Goal: Task Accomplishment & Management: Use online tool/utility

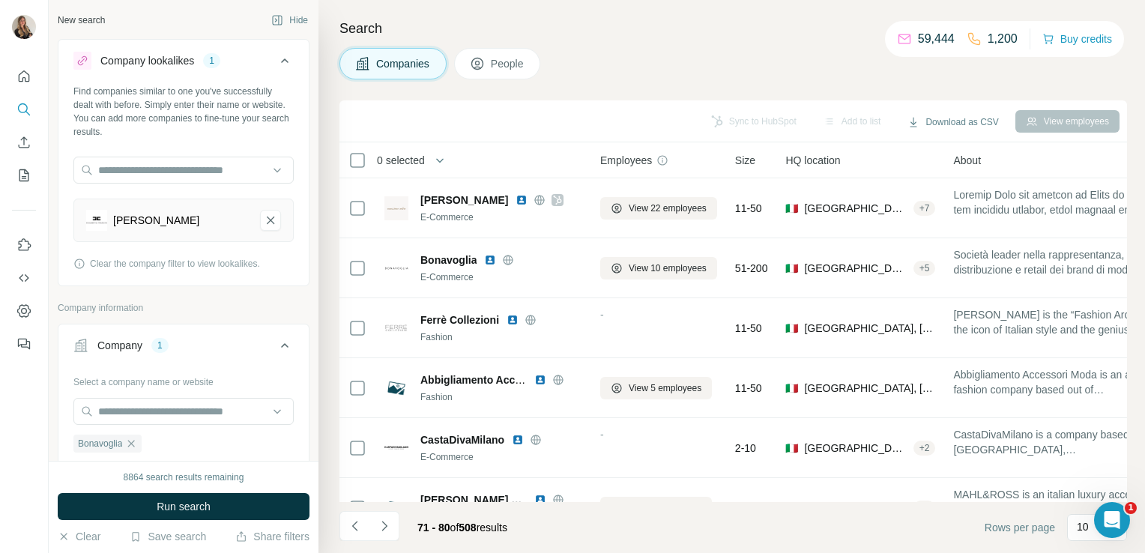
scroll to position [282, 0]
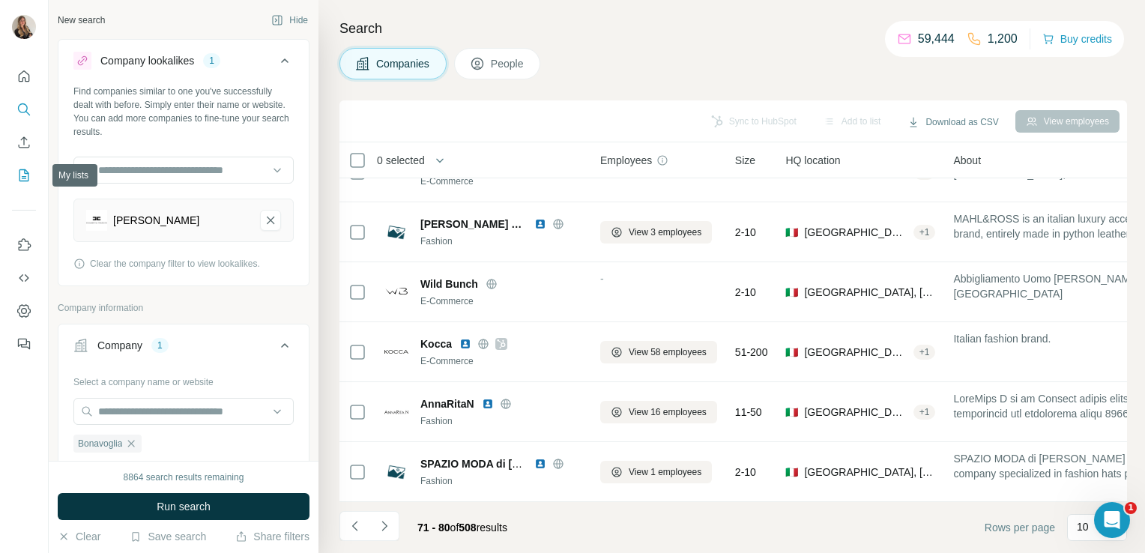
click at [31, 169] on button "My lists" at bounding box center [24, 175] width 24 height 27
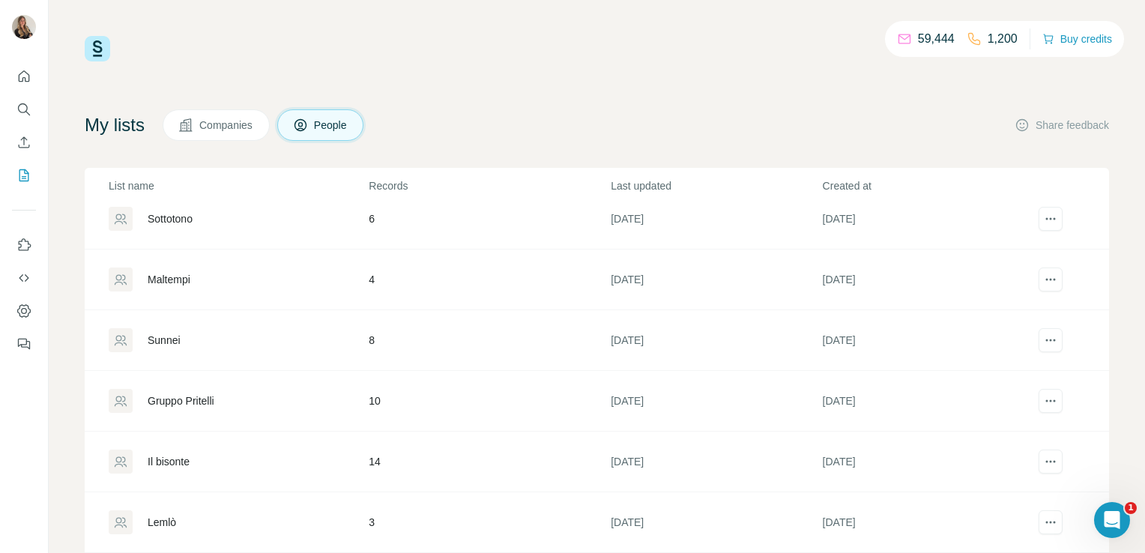
scroll to position [633, 0]
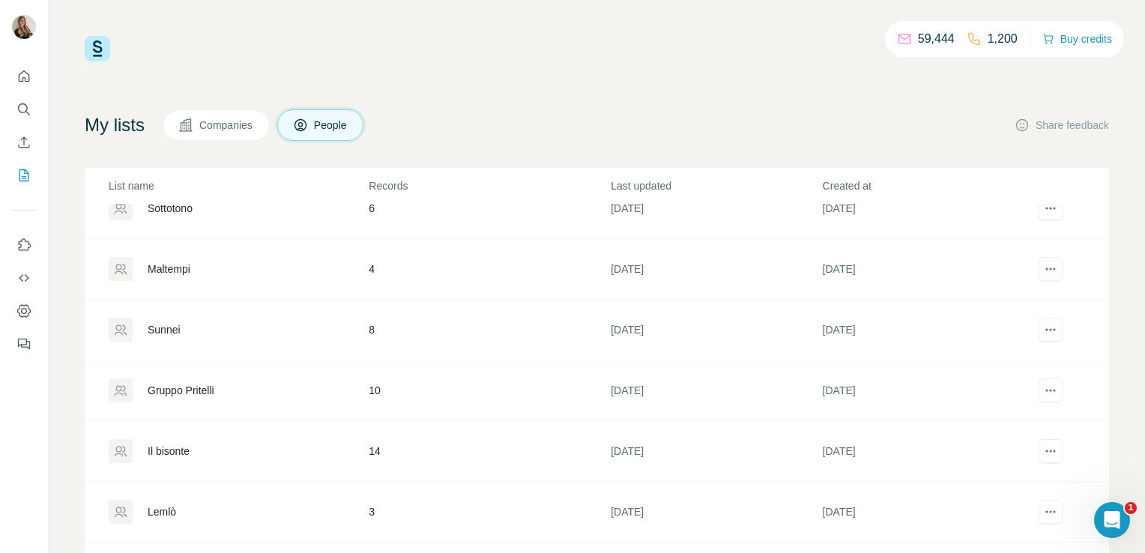
click at [178, 261] on div "Maltempi" at bounding box center [169, 268] width 43 height 15
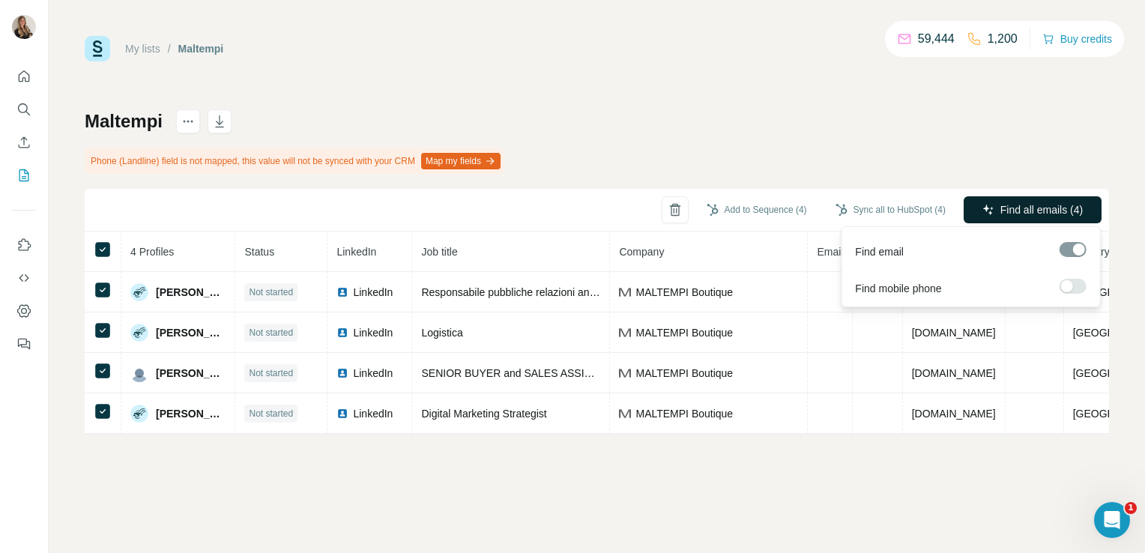
click at [1001, 218] on button "Find all emails (4)" at bounding box center [1032, 209] width 138 height 27
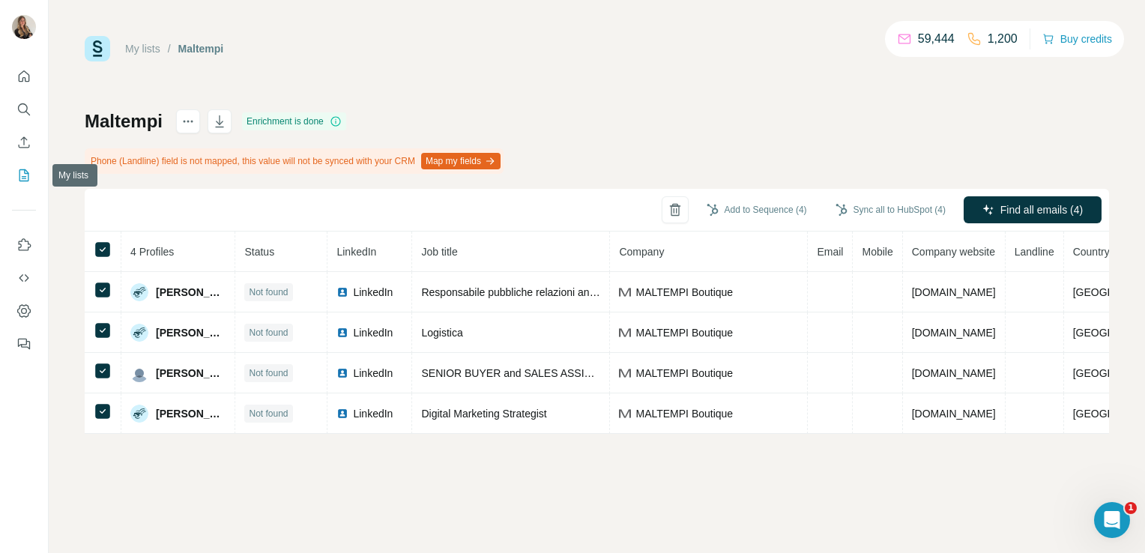
click at [24, 181] on icon "My lists" at bounding box center [24, 175] width 10 height 12
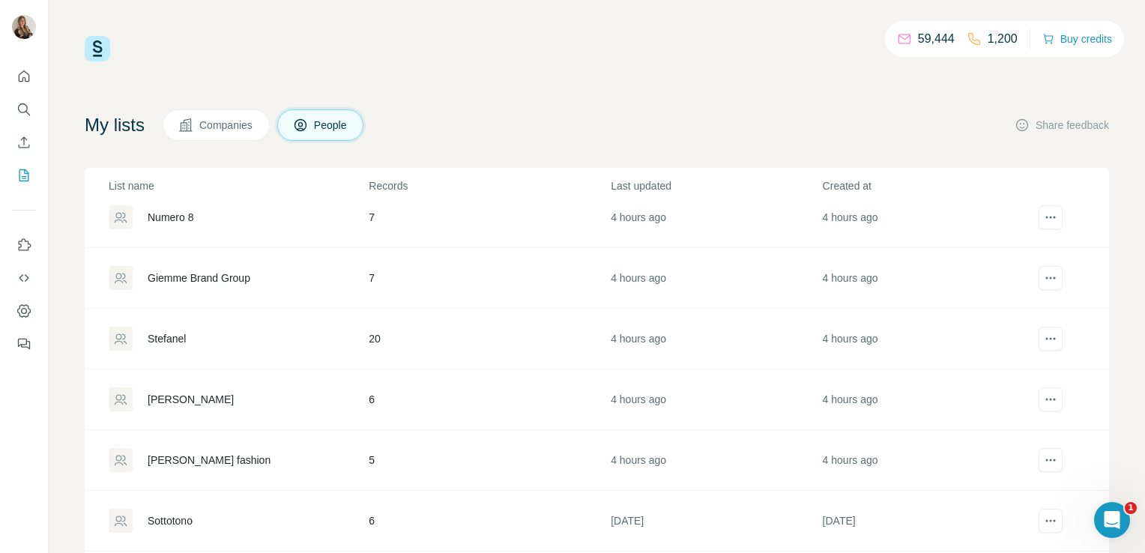
scroll to position [434, 0]
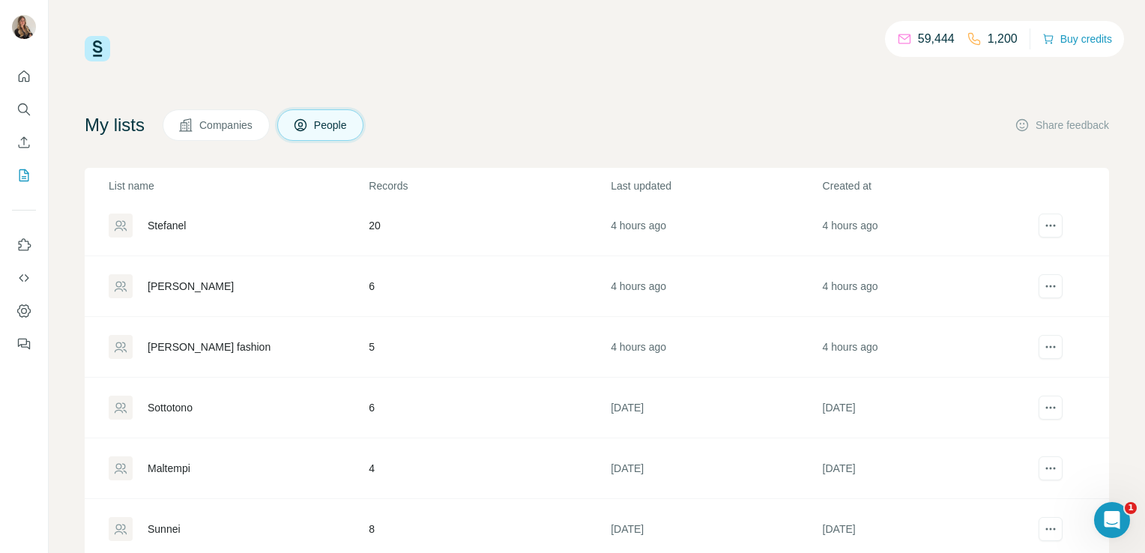
click at [178, 397] on div "Sottotono" at bounding box center [238, 407] width 258 height 24
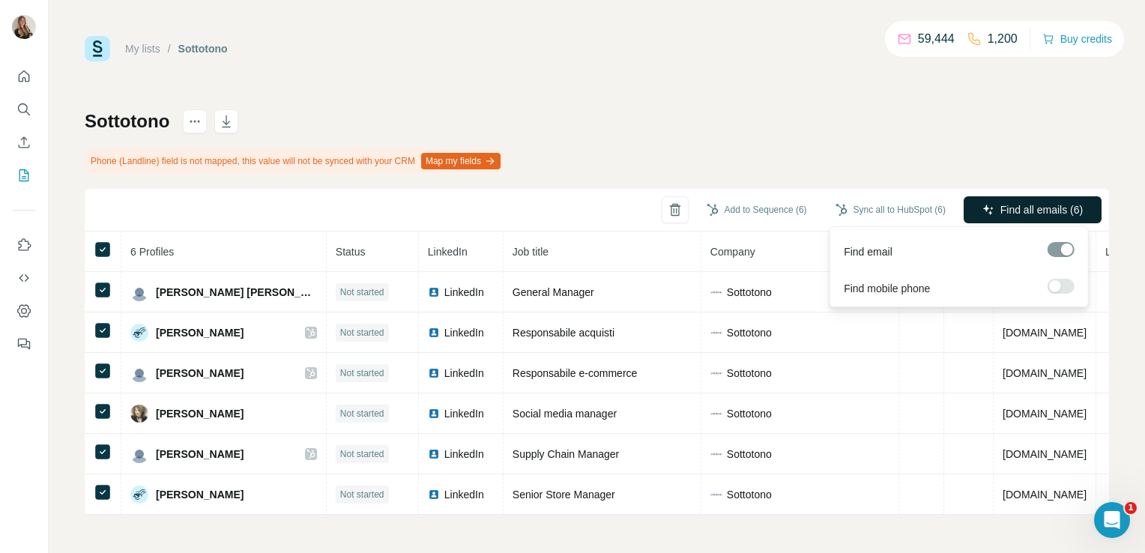
click at [1040, 208] on span "Find all emails (6)" at bounding box center [1041, 209] width 82 height 15
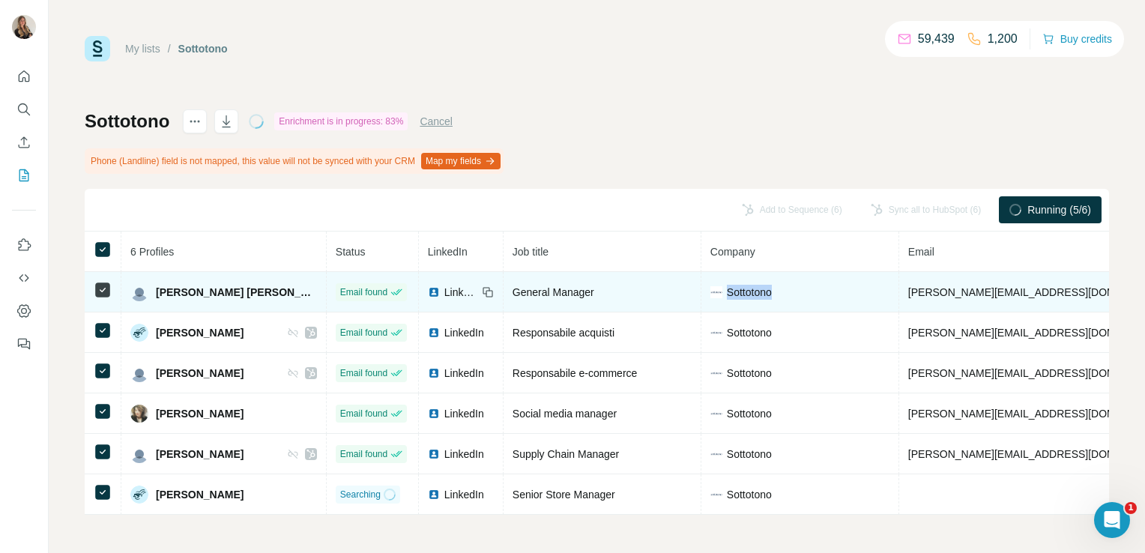
drag, startPoint x: 737, startPoint y: 291, endPoint x: 686, endPoint y: 294, distance: 51.0
click at [710, 294] on div "Sottotono" at bounding box center [799, 292] width 179 height 15
copy span "Sottotono"
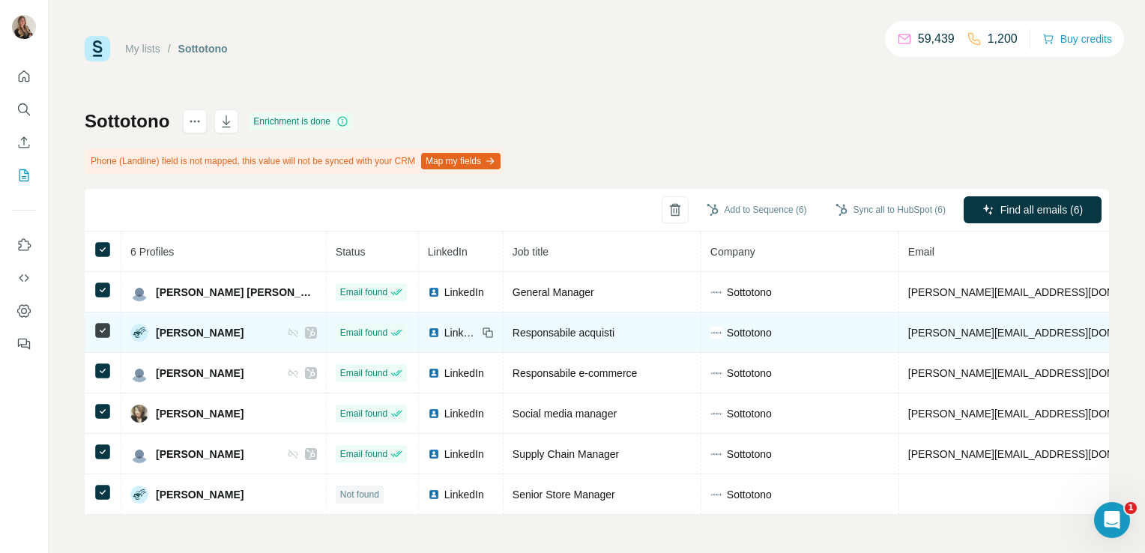
click at [531, 314] on td "Responsabile acquisti" at bounding box center [602, 332] width 198 height 40
click at [306, 329] on icon at bounding box center [310, 333] width 9 height 12
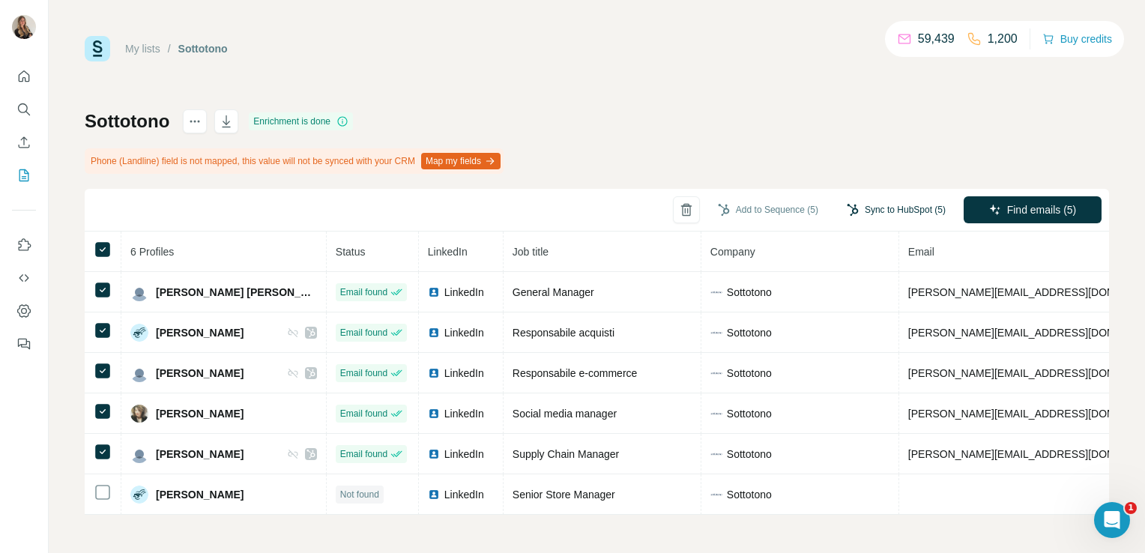
click at [878, 206] on button "Sync to HubSpot (5)" at bounding box center [896, 209] width 120 height 22
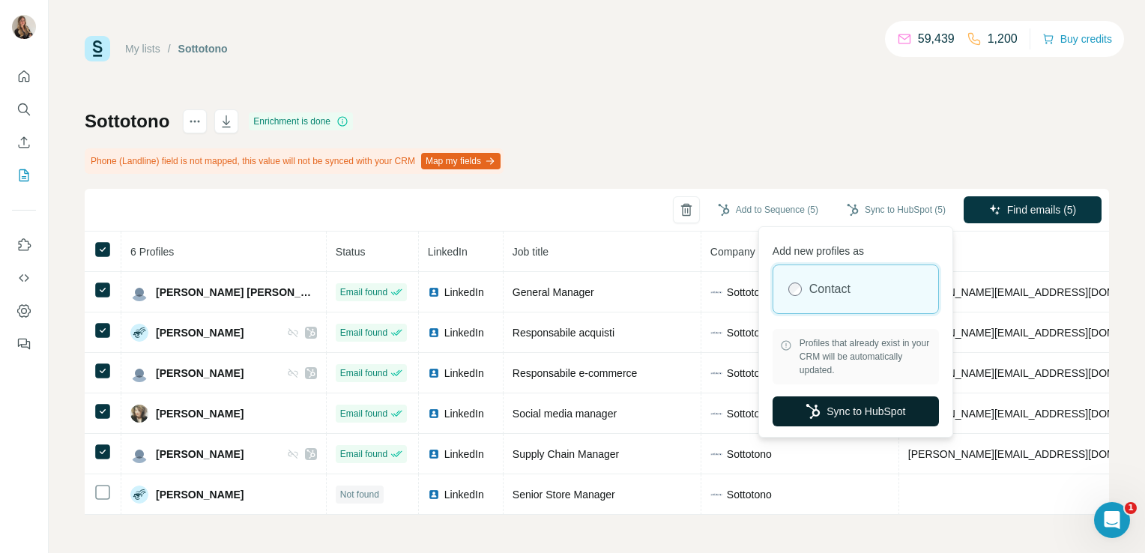
click at [832, 404] on button "Sync to HubSpot" at bounding box center [855, 411] width 166 height 30
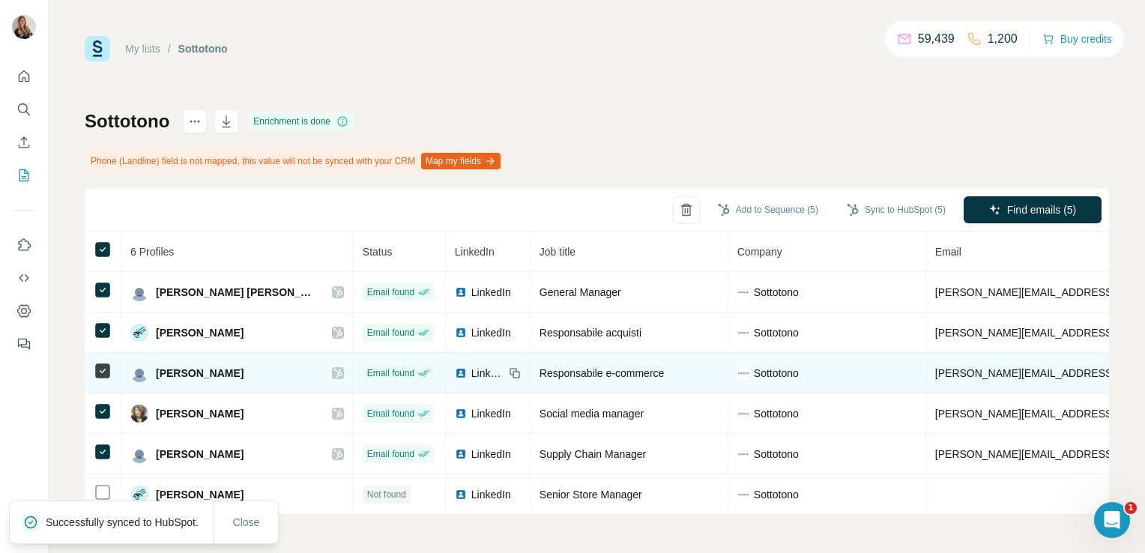
scroll to position [3, 0]
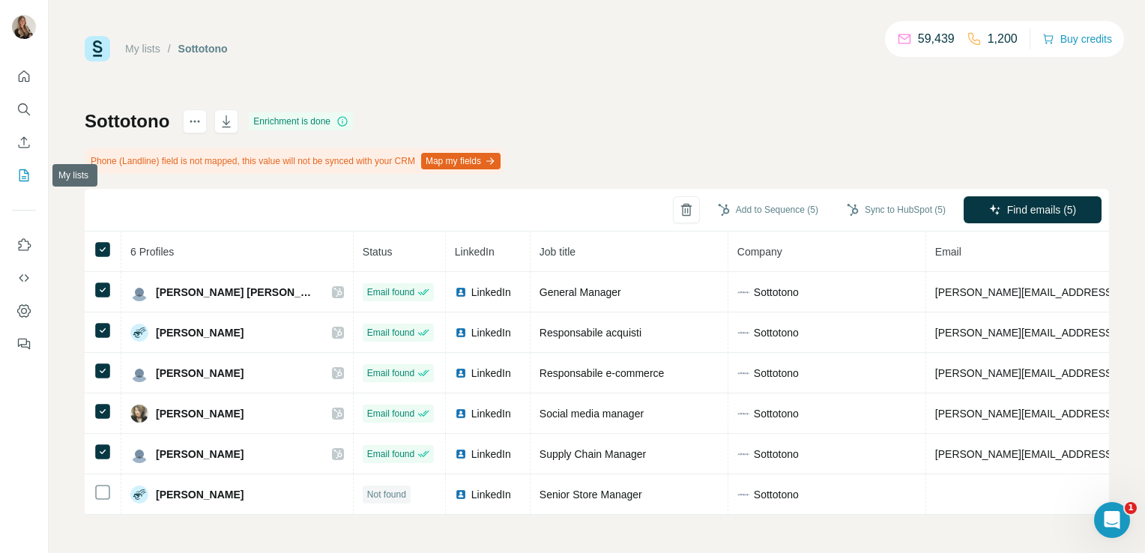
click at [25, 177] on icon "My lists" at bounding box center [23, 175] width 15 height 15
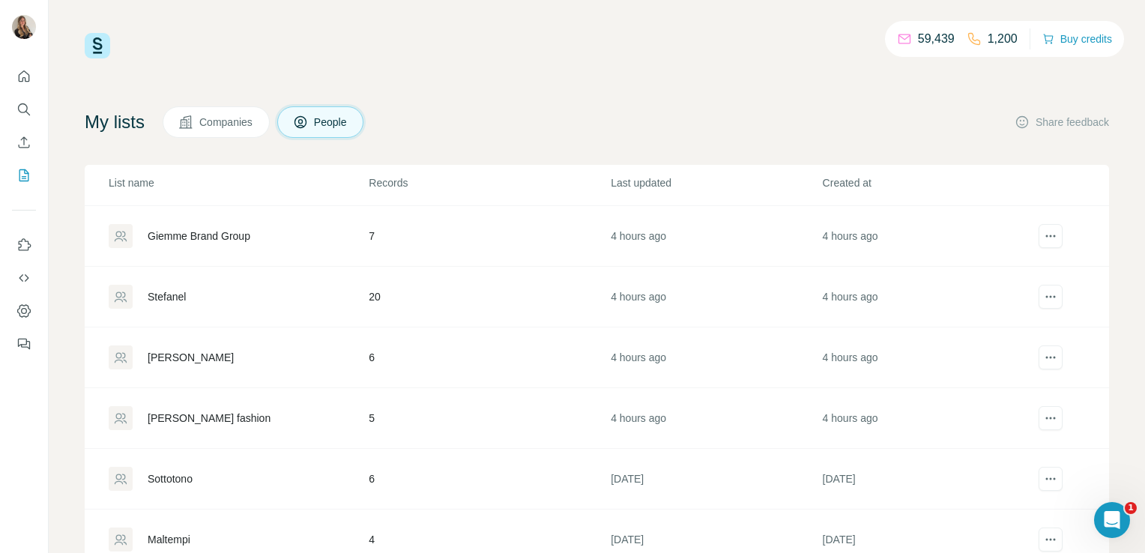
scroll to position [360, 0]
click at [203, 413] on div "[PERSON_NAME] fashion" at bounding box center [209, 417] width 123 height 15
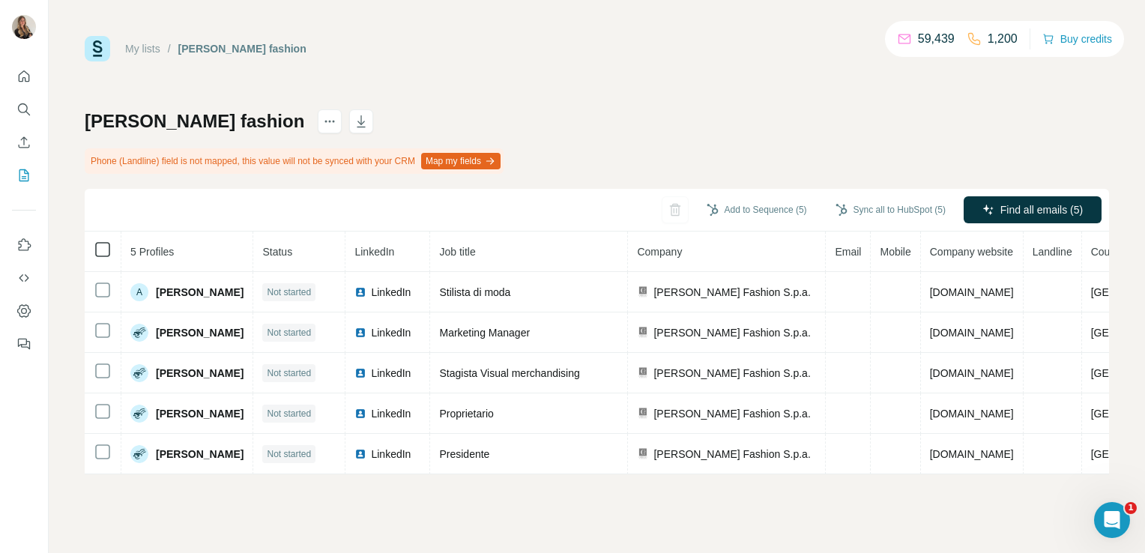
click at [103, 256] on icon at bounding box center [103, 249] width 18 height 18
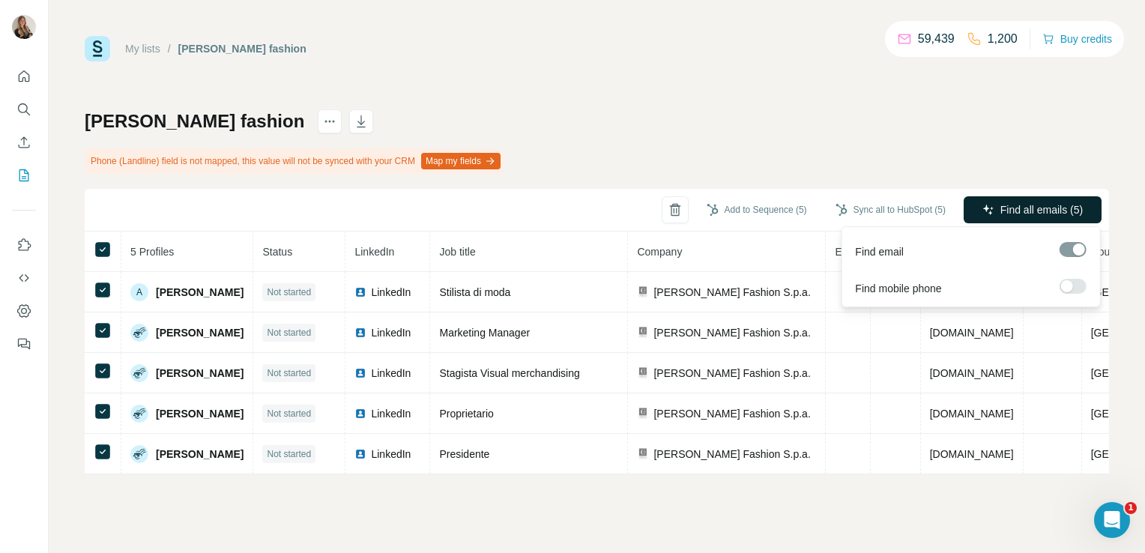
click at [1026, 210] on span "Find all emails (5)" at bounding box center [1041, 209] width 82 height 15
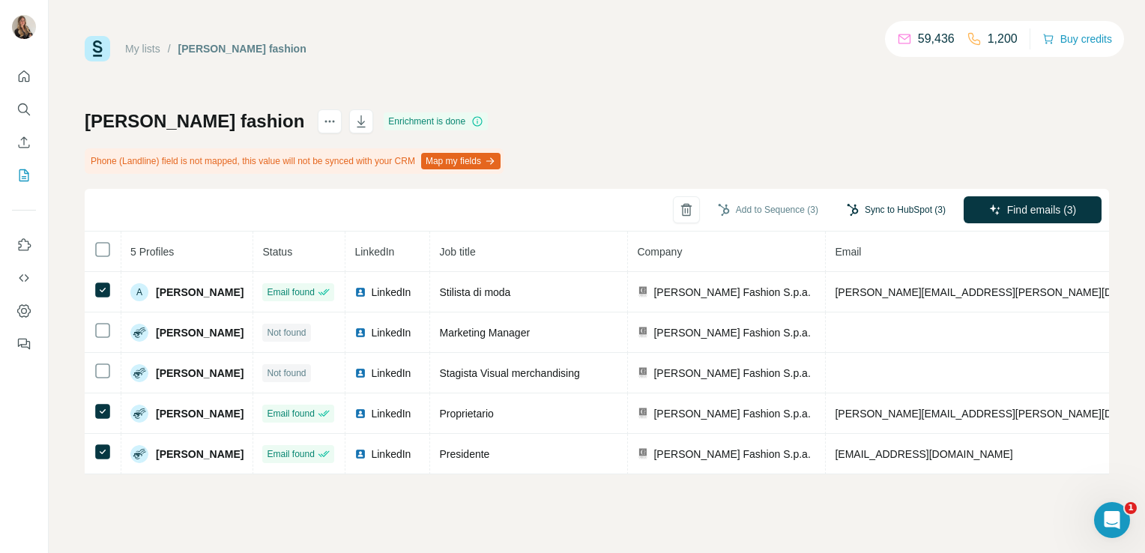
click at [901, 211] on button "Sync to HubSpot (3)" at bounding box center [896, 209] width 120 height 22
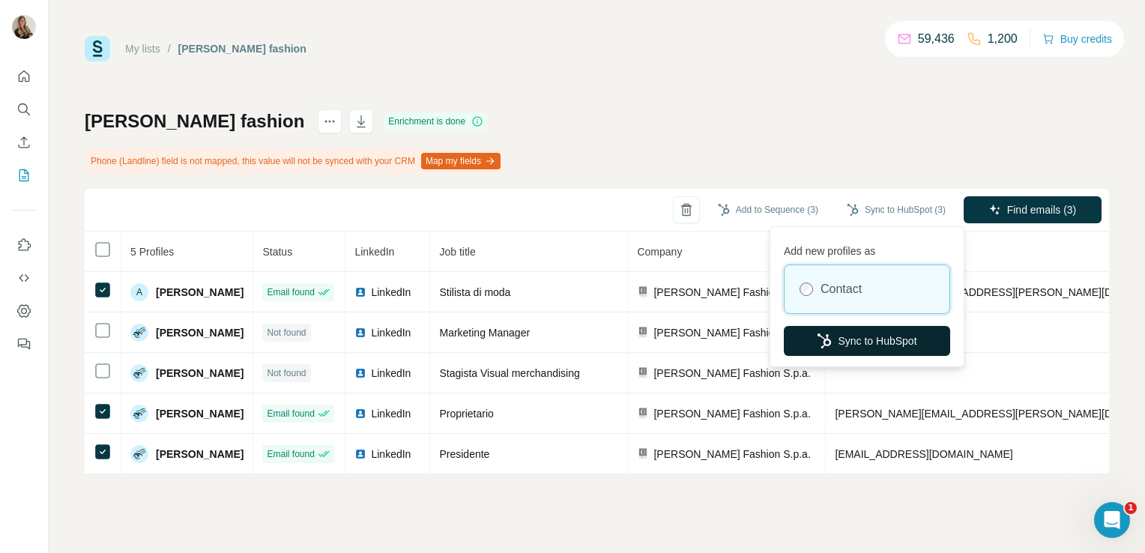
click at [838, 341] on button "Sync to HubSpot" at bounding box center [866, 341] width 166 height 30
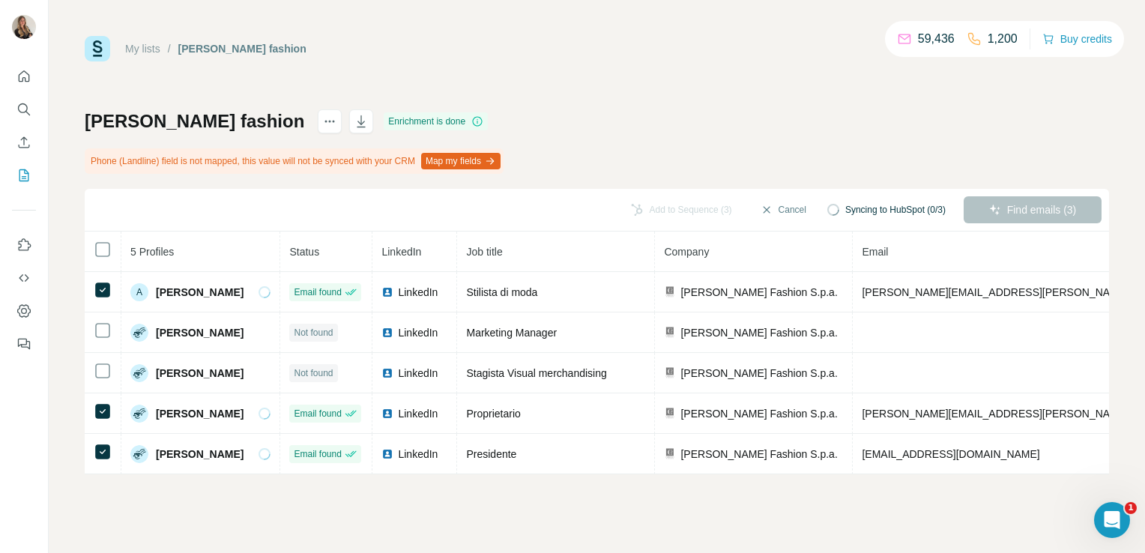
scroll to position [0, 168]
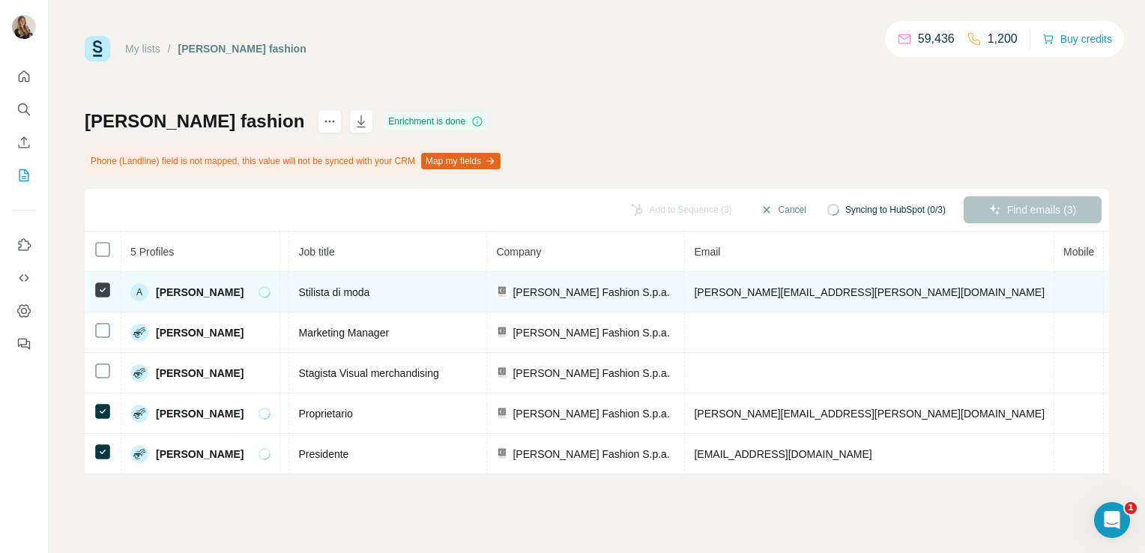
drag, startPoint x: 975, startPoint y: 292, endPoint x: 886, endPoint y: 295, distance: 89.2
click at [1103, 295] on td "carillofashion.it" at bounding box center [1154, 292] width 103 height 40
copy span "carillofashion.it"
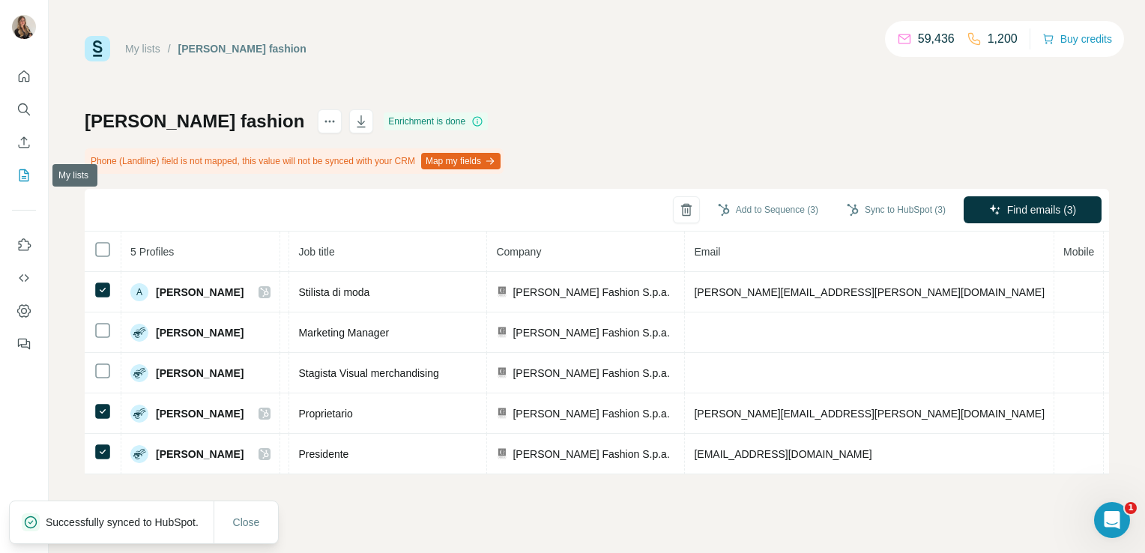
click at [24, 175] on icon "My lists" at bounding box center [23, 175] width 15 height 15
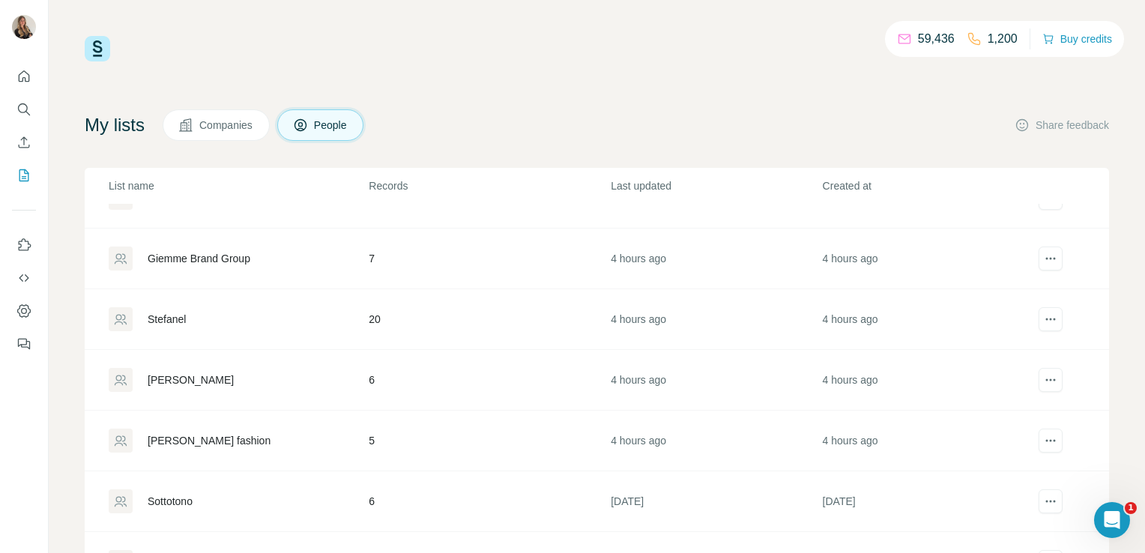
scroll to position [398, 0]
click at [189, 320] on div "[PERSON_NAME]" at bounding box center [191, 321] width 86 height 15
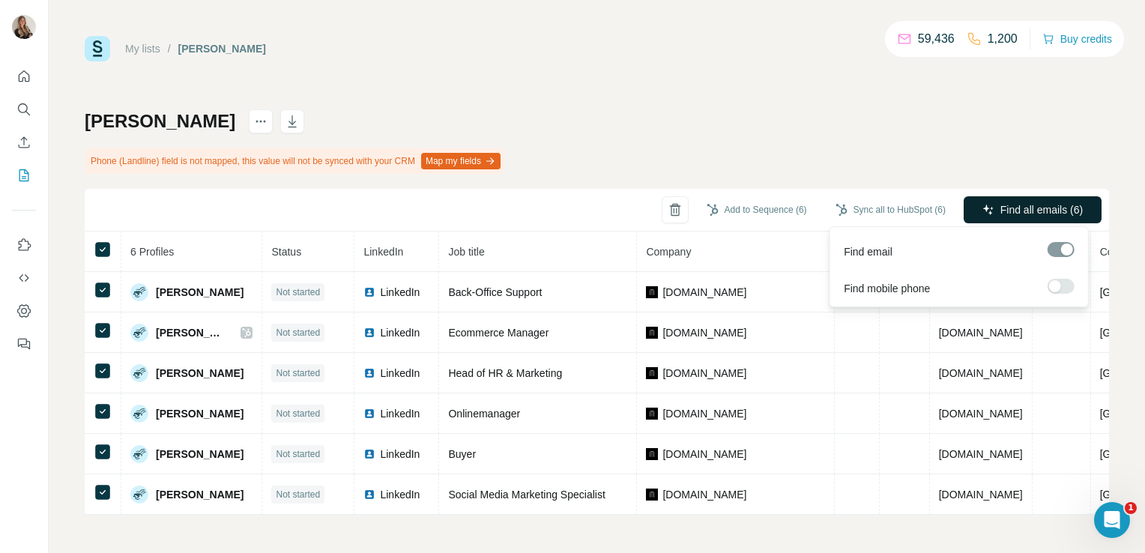
click at [1000, 208] on span "Find all emails (6)" at bounding box center [1041, 209] width 82 height 15
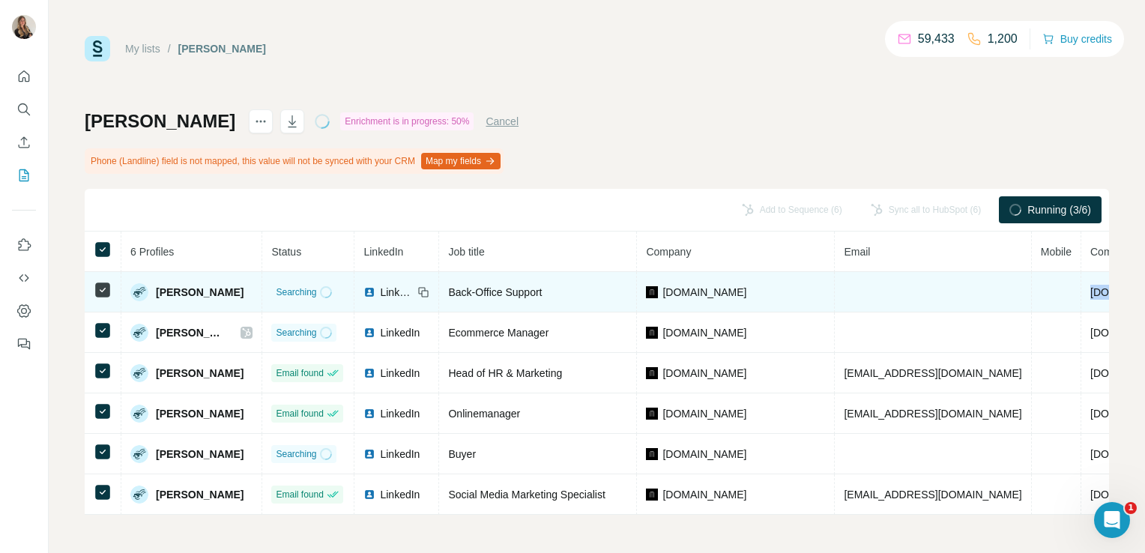
drag, startPoint x: 1073, startPoint y: 294, endPoint x: 998, endPoint y: 292, distance: 74.2
click at [1081, 292] on td "maximilian.it" at bounding box center [1132, 292] width 103 height 40
copy span "maximilian.it"
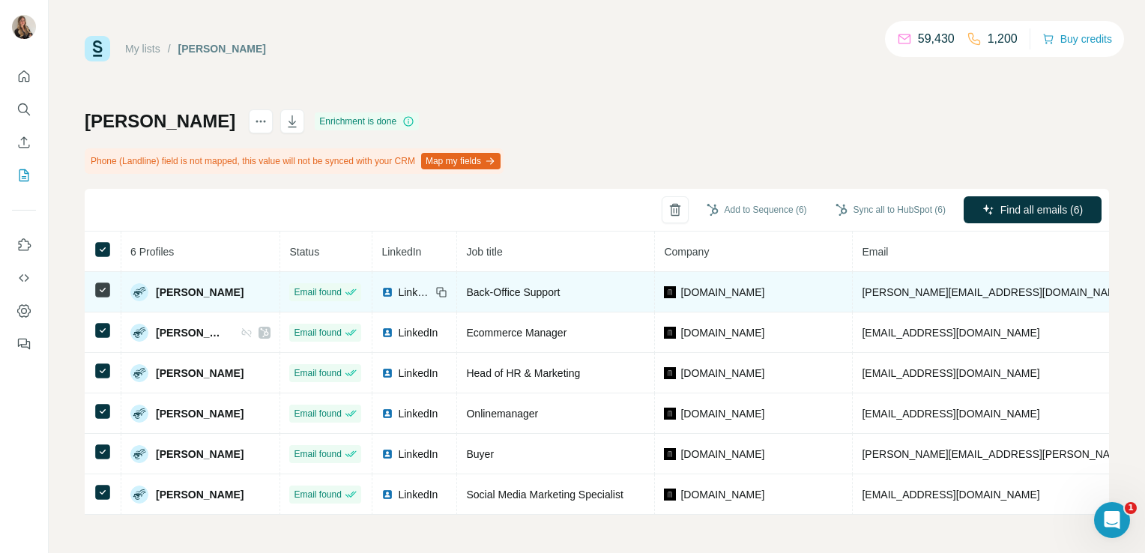
scroll to position [3, 0]
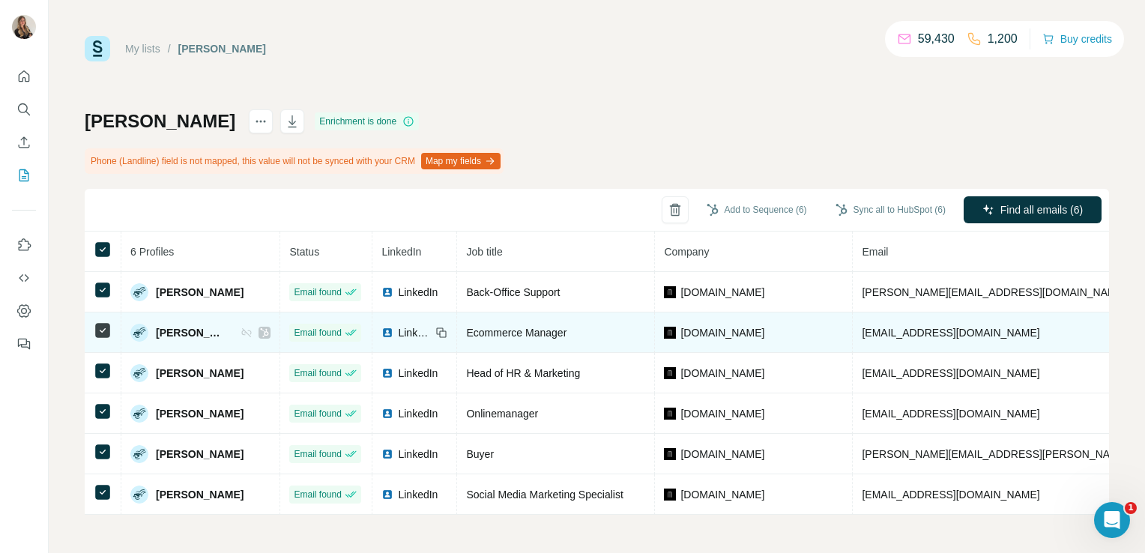
click at [852, 312] on td "elisa@maximilian.it" at bounding box center [1036, 332] width 369 height 40
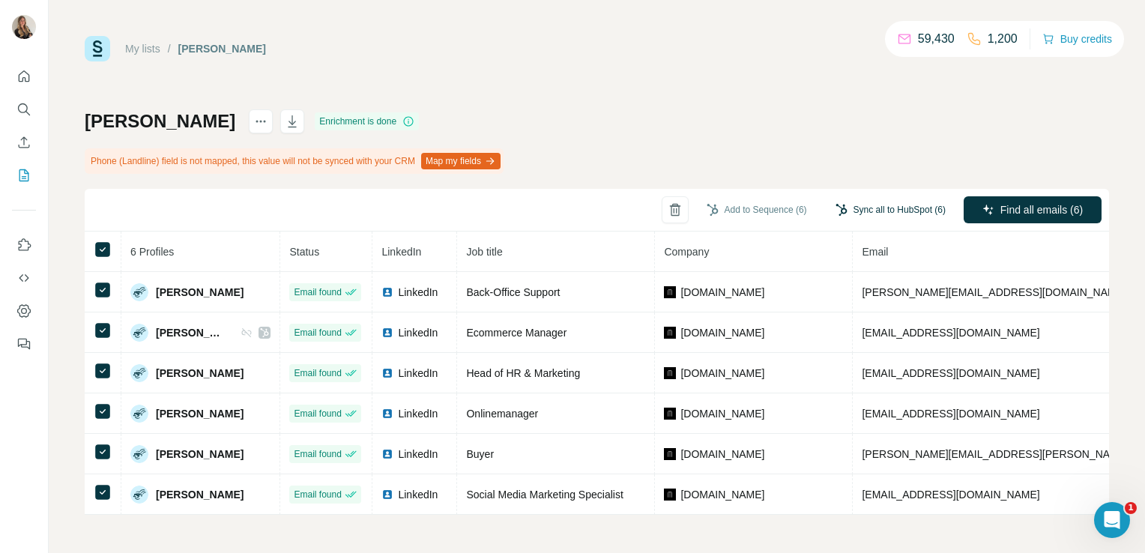
click at [850, 211] on button "Sync all to HubSpot (6)" at bounding box center [890, 209] width 131 height 22
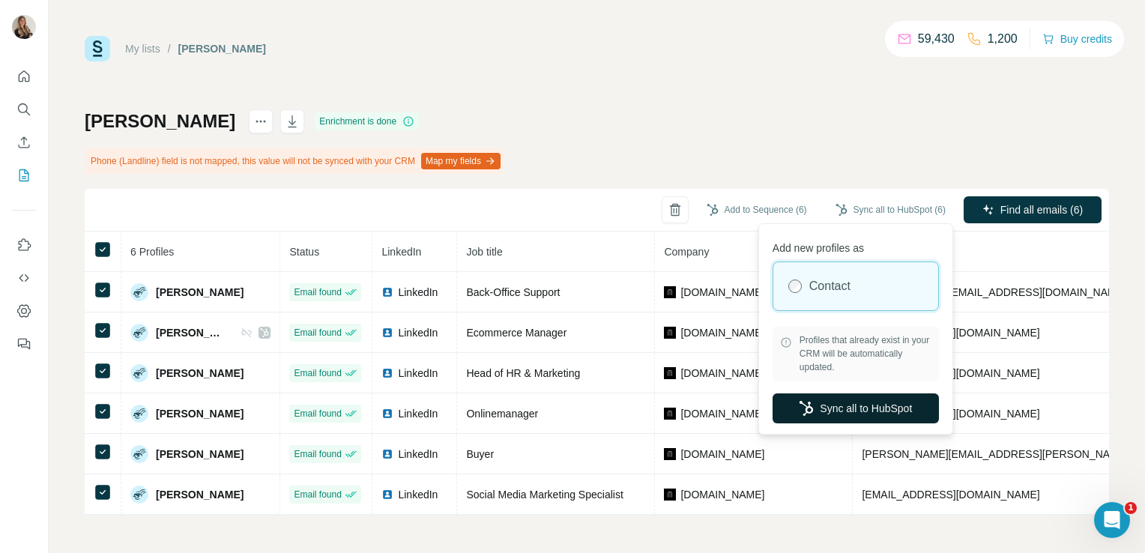
click at [824, 409] on button "Sync all to HubSpot" at bounding box center [855, 408] width 166 height 30
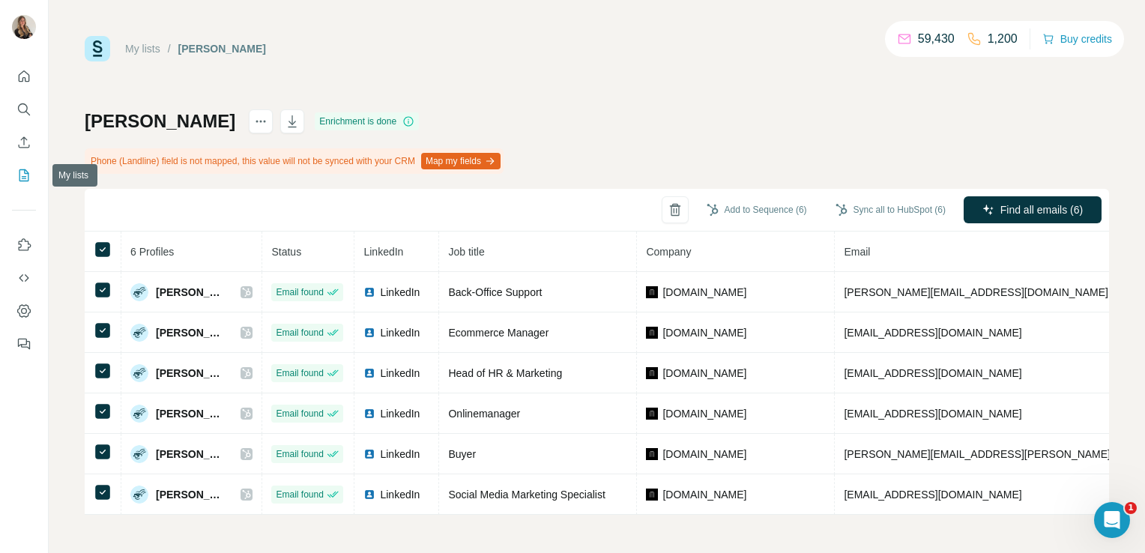
click at [25, 175] on icon "My lists" at bounding box center [23, 175] width 15 height 15
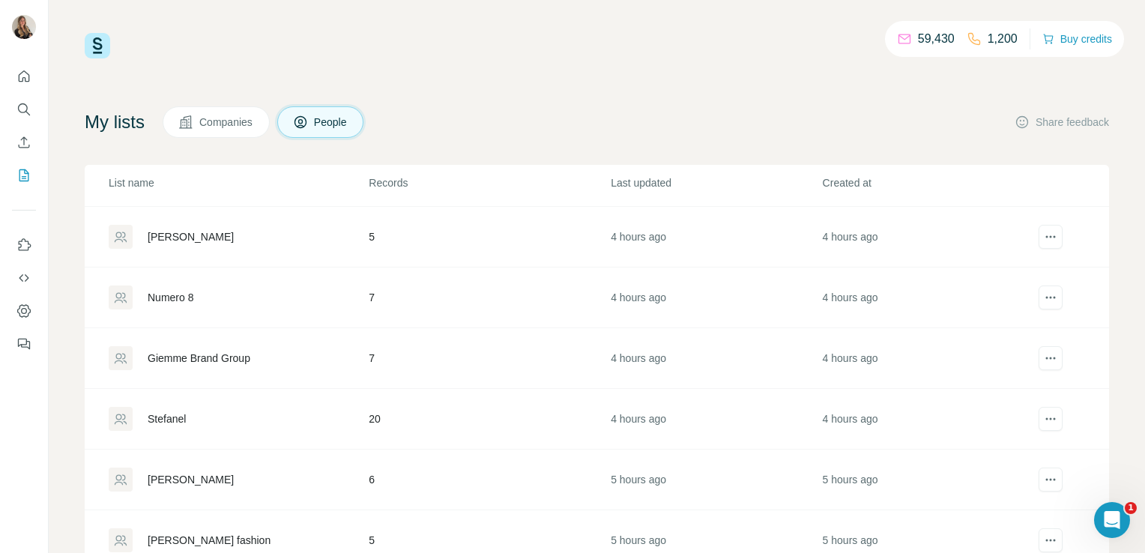
scroll to position [239, 0]
click at [252, 286] on div "Numero 8" at bounding box center [238, 296] width 258 height 24
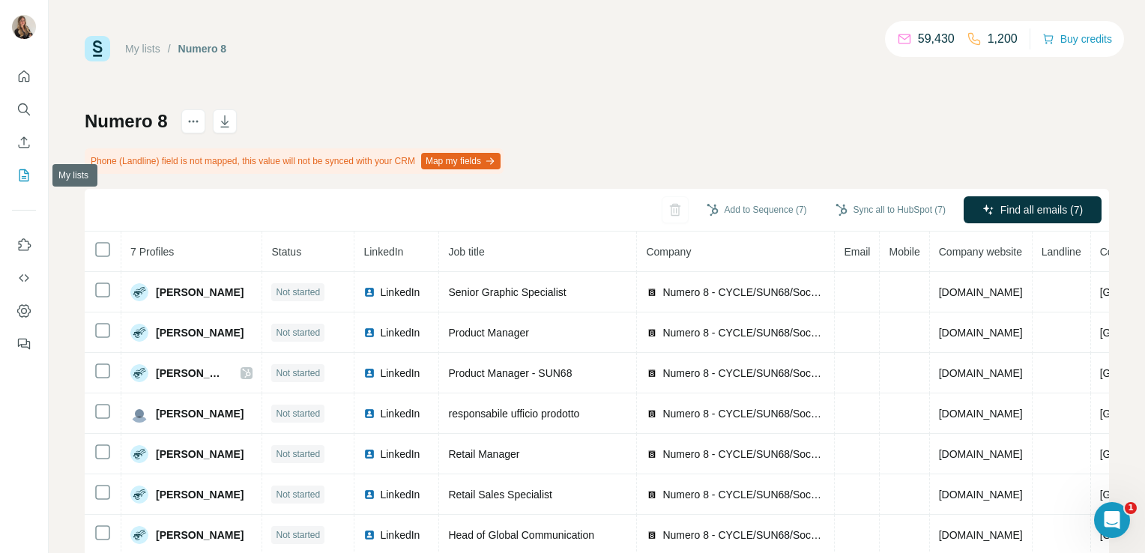
click at [29, 175] on icon "My lists" at bounding box center [23, 175] width 15 height 15
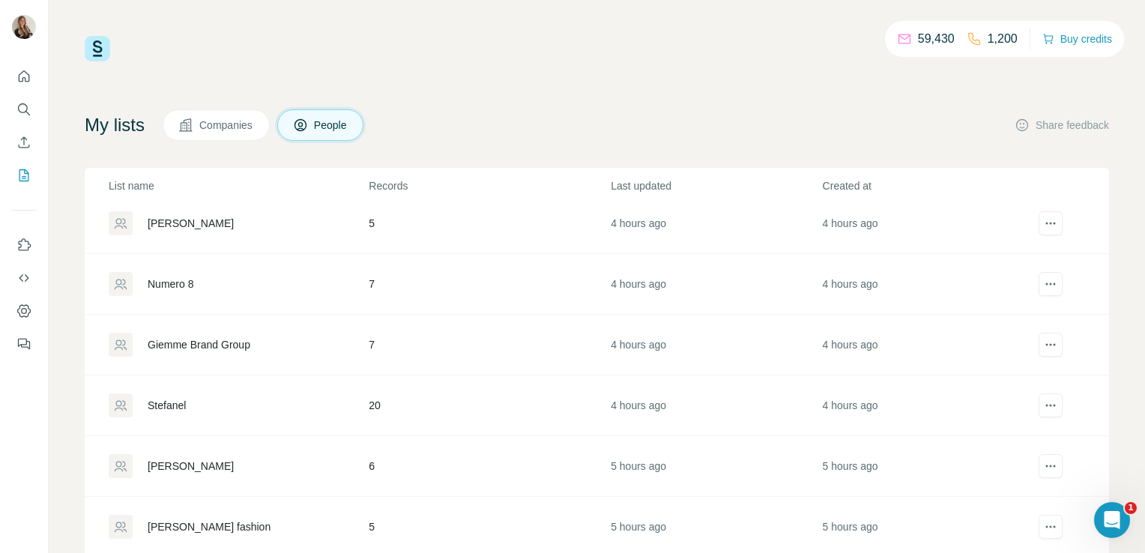
scroll to position [263, 0]
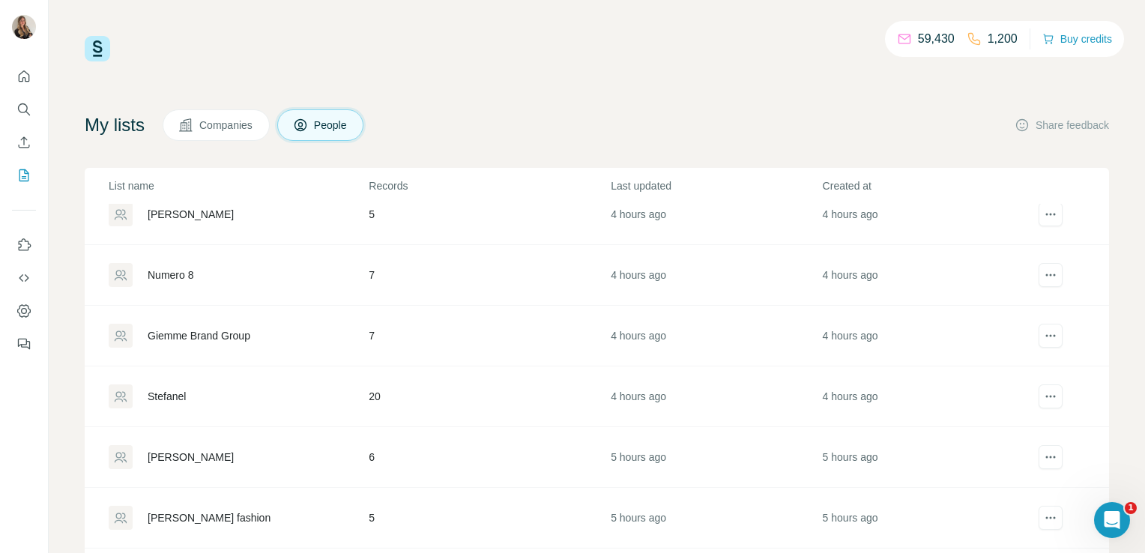
click at [184, 392] on div "Stefanel" at bounding box center [167, 396] width 38 height 15
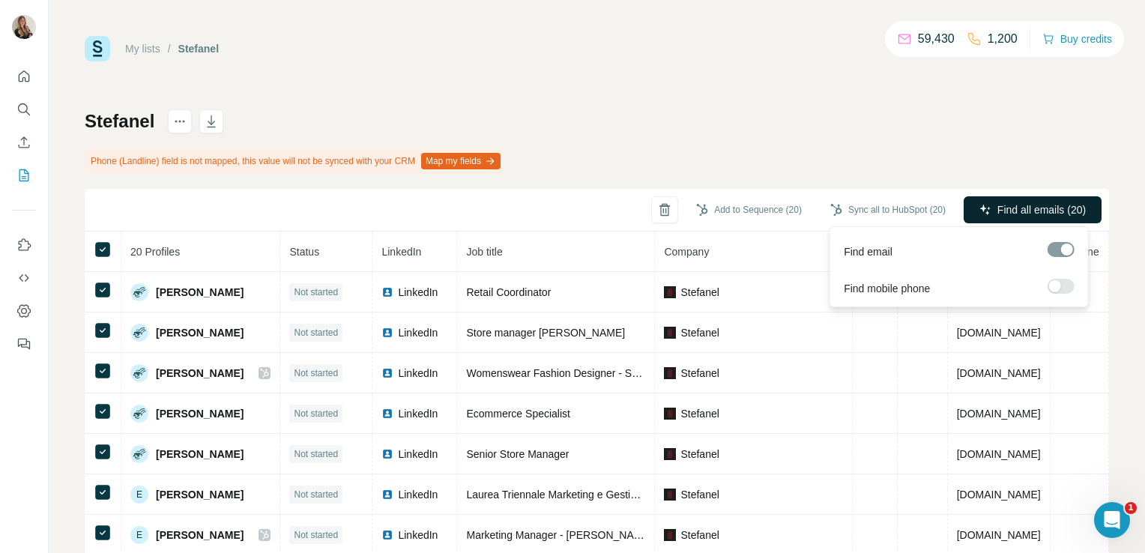
click at [1007, 211] on span "Find all emails (20)" at bounding box center [1041, 209] width 88 height 15
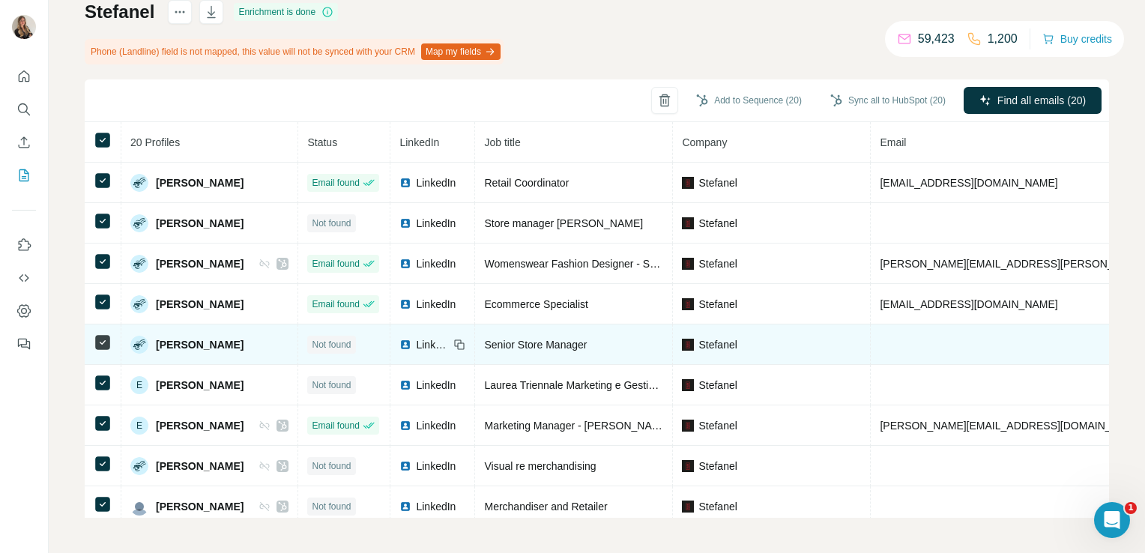
scroll to position [69, 0]
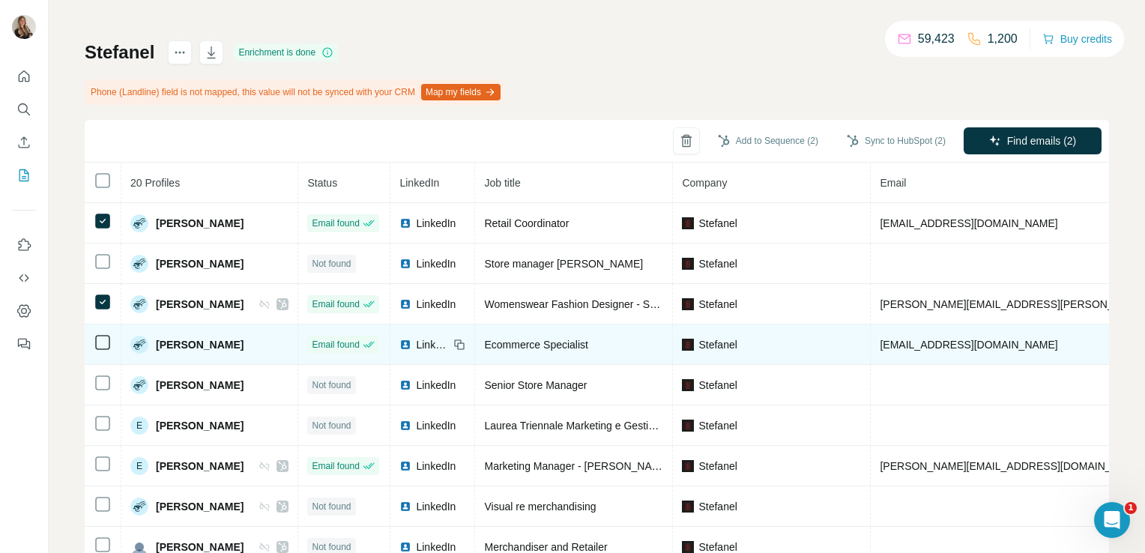
click at [105, 333] on icon at bounding box center [103, 342] width 18 height 18
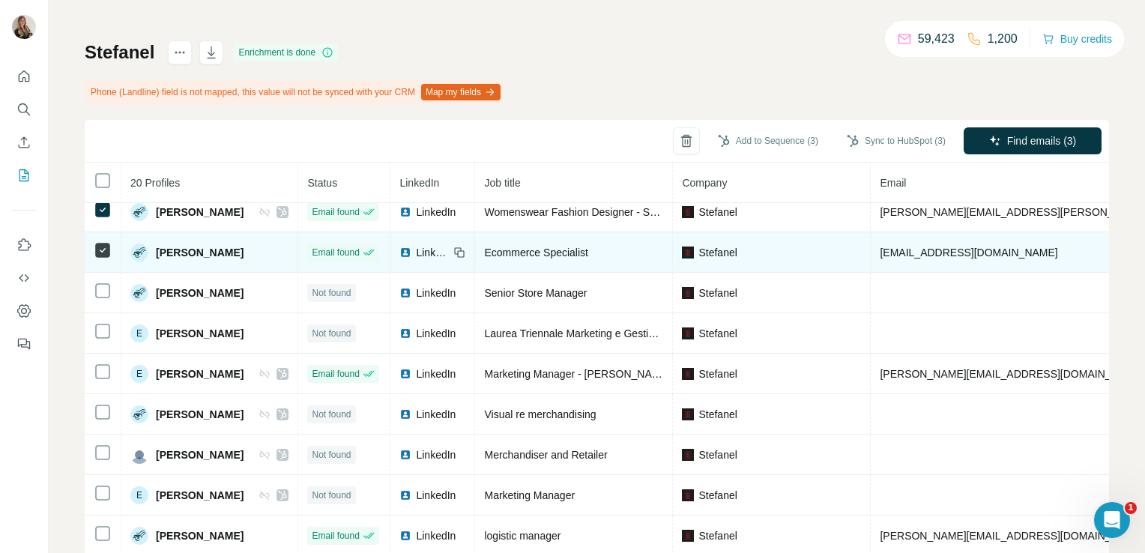
scroll to position [96, 0]
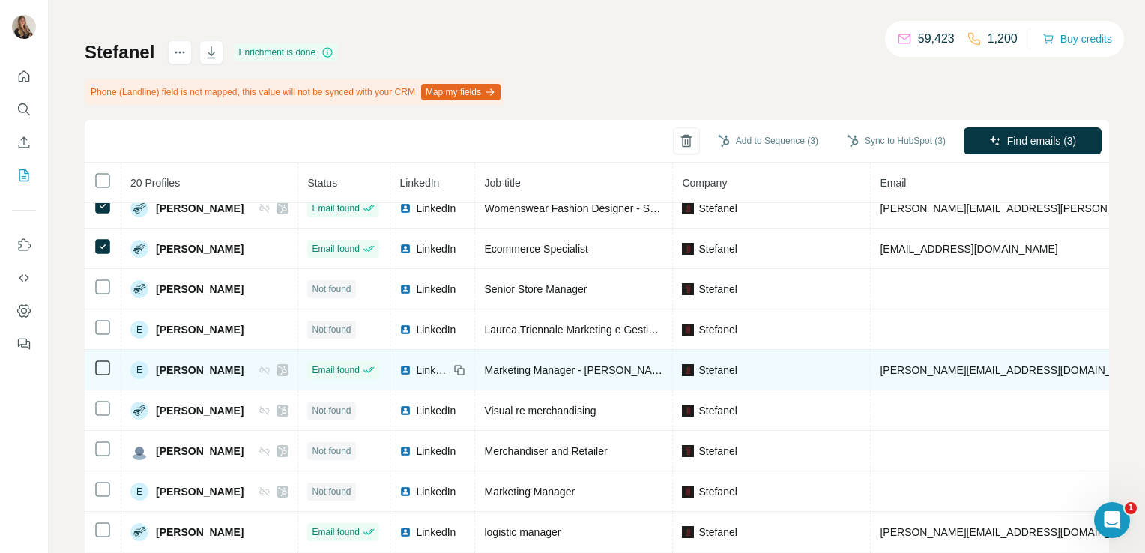
click at [107, 373] on icon at bounding box center [103, 368] width 18 height 18
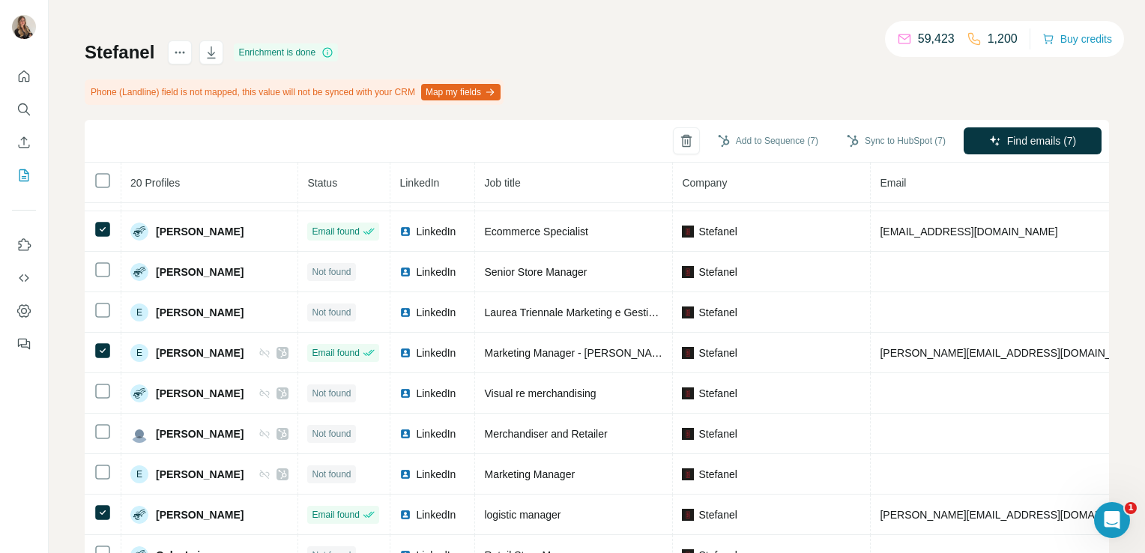
scroll to position [0, 0]
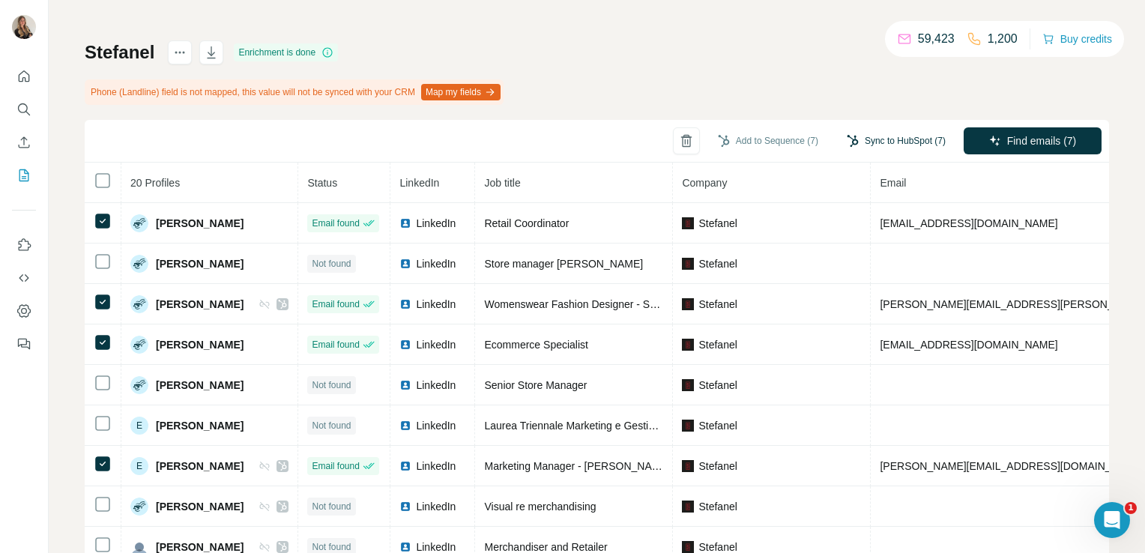
click at [872, 142] on button "Sync to HubSpot (7)" at bounding box center [896, 141] width 120 height 22
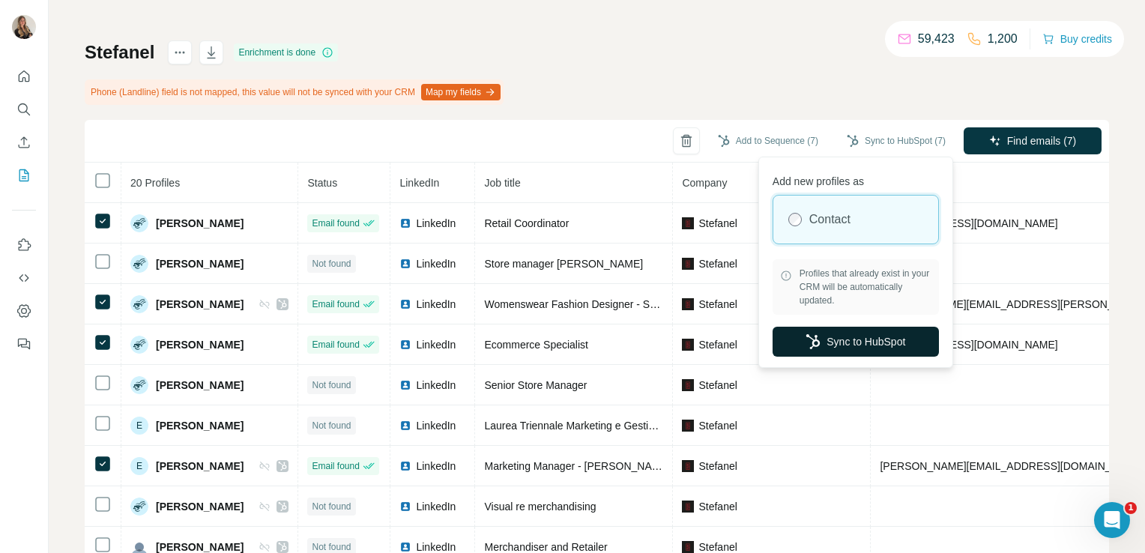
click at [824, 336] on button "Sync to HubSpot" at bounding box center [855, 342] width 166 height 30
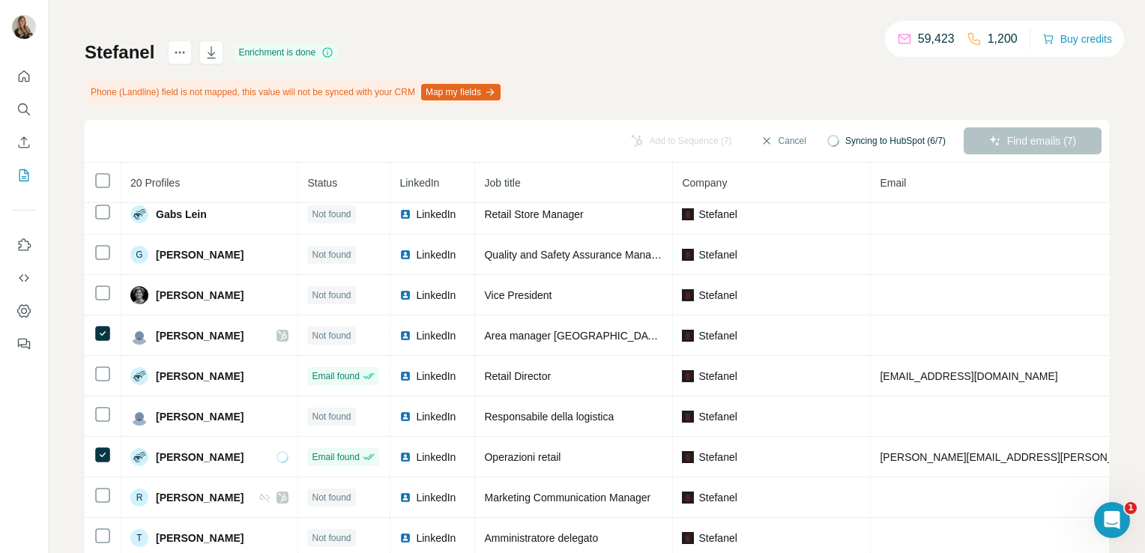
scroll to position [109, 0]
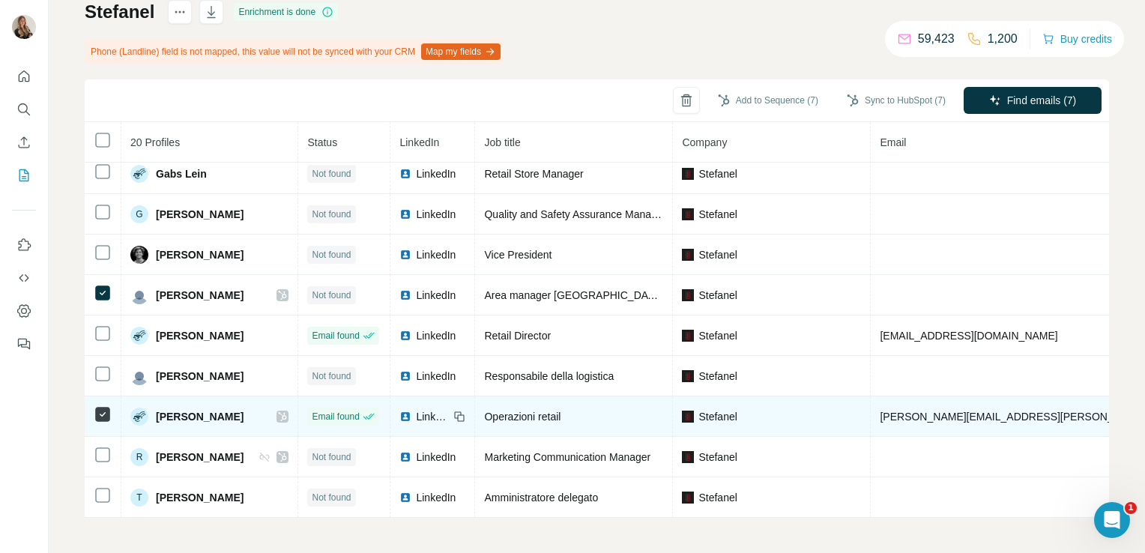
click at [279, 412] on icon at bounding box center [283, 416] width 8 height 9
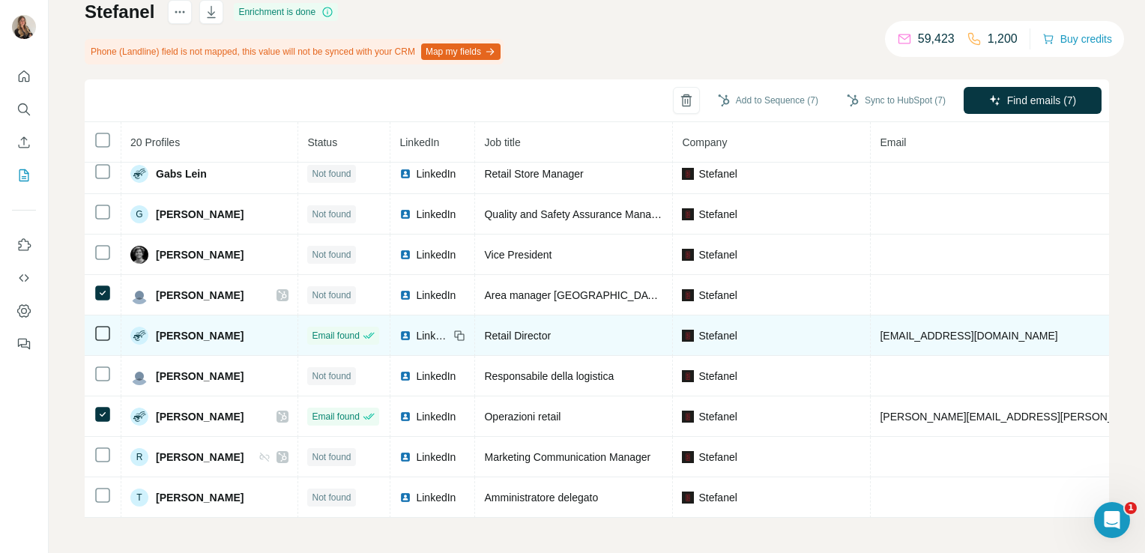
click at [416, 330] on span "LinkedIn" at bounding box center [432, 335] width 33 height 15
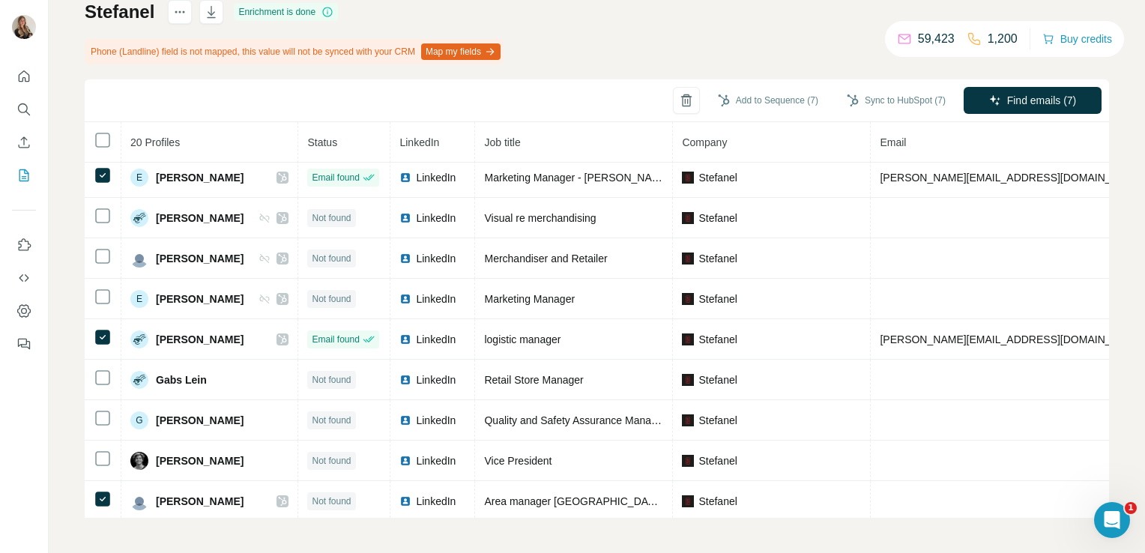
scroll to position [201, 0]
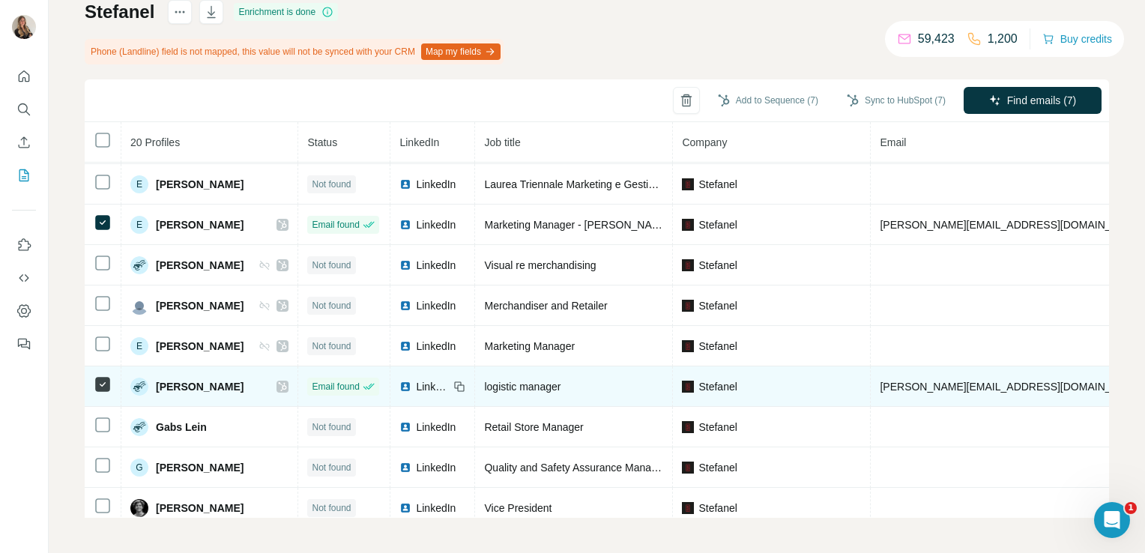
click at [401, 389] on td "LinkedIn" at bounding box center [432, 386] width 85 height 40
click at [416, 383] on span "LinkedIn" at bounding box center [432, 386] width 33 height 15
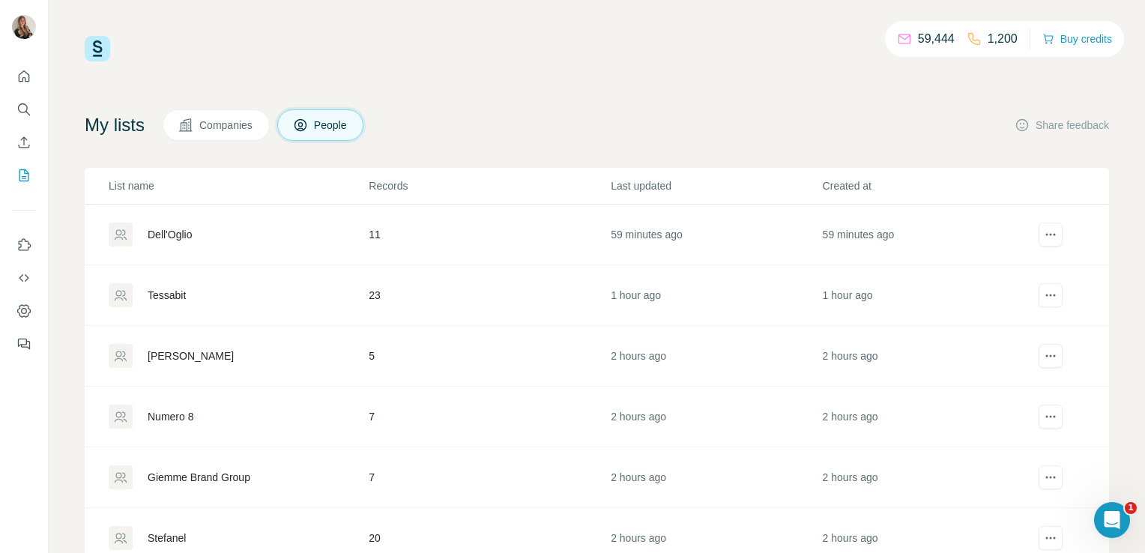
scroll to position [7100, 0]
